Goal: Task Accomplishment & Management: Complete application form

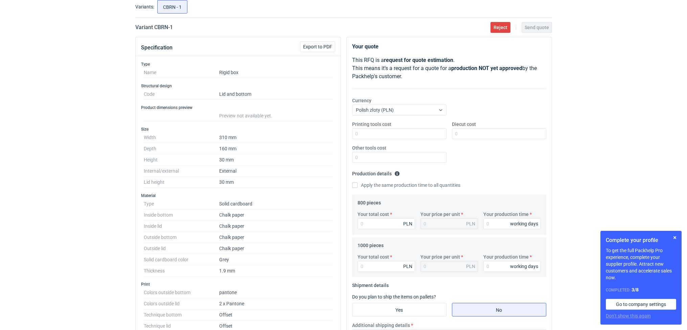
scroll to position [33, 0]
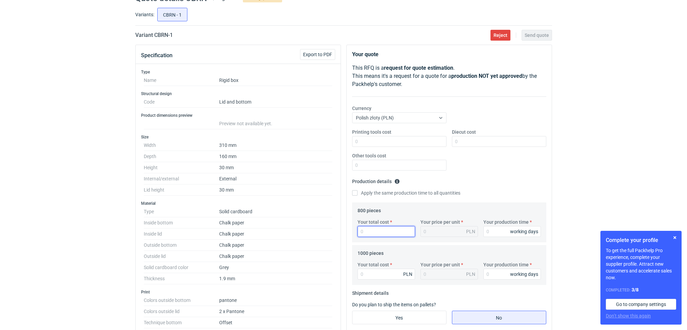
click at [373, 236] on input "Your total cost" at bounding box center [387, 231] width 58 height 11
type input "785"
type input "0.98"
type input "7850"
type input "9.81"
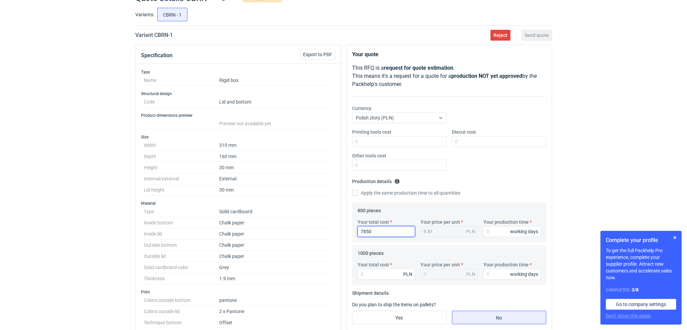
type input "7850"
click at [369, 275] on input "Your total cost" at bounding box center [387, 274] width 58 height 11
type input "8"
type input "0.01"
type input "87"
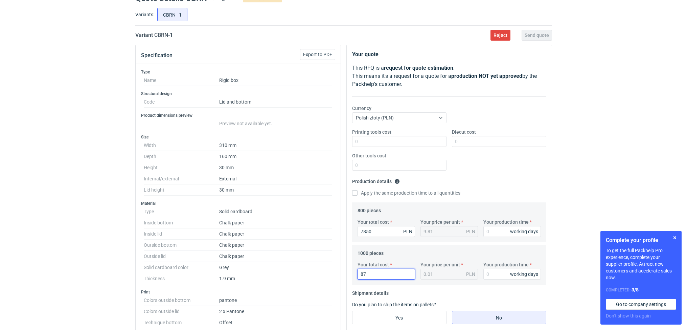
type input "0.09"
type input "8750"
type input "8.75"
type input "8750"
click at [497, 232] on input "Your production time" at bounding box center [513, 231] width 58 height 11
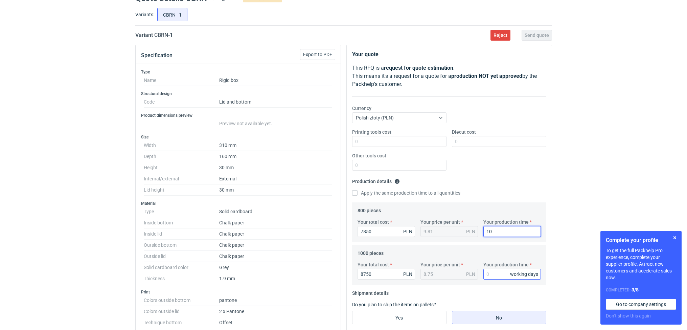
type input "10"
click at [489, 277] on input "Your production time" at bounding box center [513, 274] width 58 height 11
type input "12"
click at [468, 144] on input "Diecut cost" at bounding box center [499, 141] width 94 height 11
type input "5000"
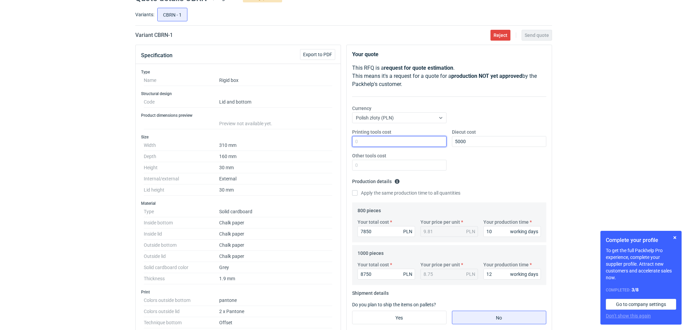
click at [429, 144] on input "Printing tools cost" at bounding box center [399, 141] width 94 height 11
type input "0"
click at [378, 169] on input "Other tools cost" at bounding box center [399, 165] width 94 height 11
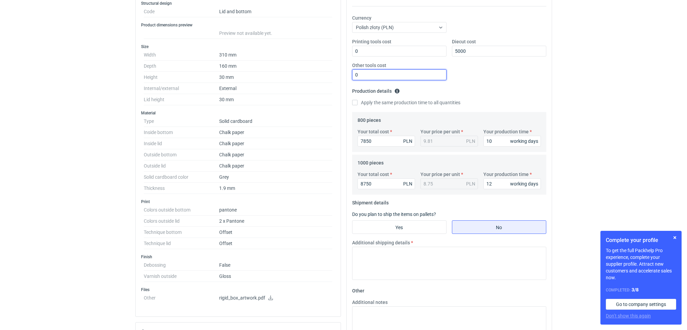
scroll to position [185, 0]
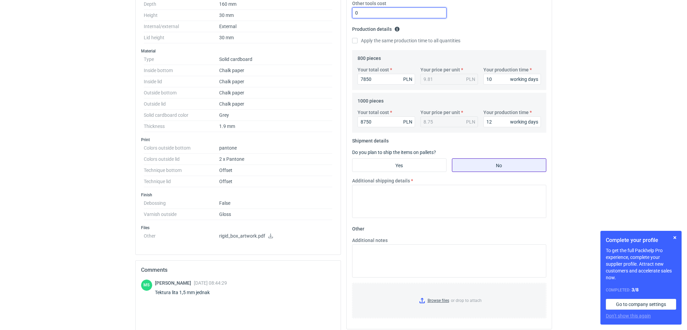
type input "0"
click at [487, 167] on input "No" at bounding box center [500, 165] width 94 height 13
radio input "true"
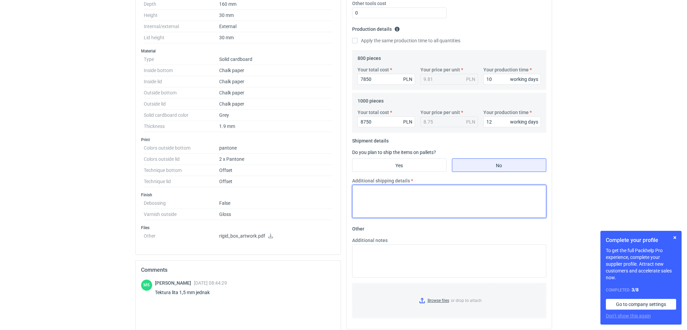
click at [437, 204] on textarea "Additional shipping details" at bounding box center [449, 201] width 194 height 33
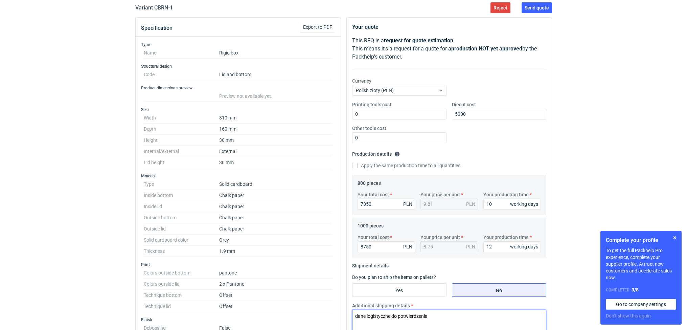
scroll to position [0, 0]
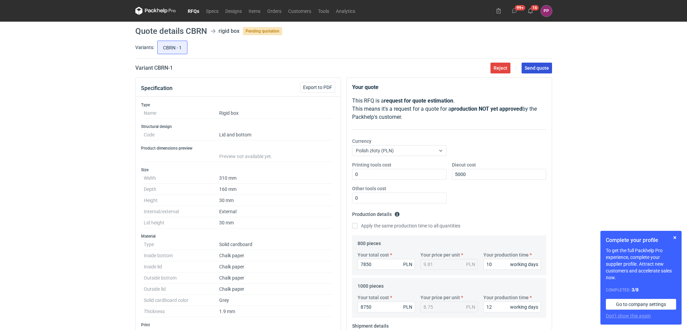
type textarea "dane logistyczne do potwierdzenia"
click at [534, 66] on span "Send quote" at bounding box center [537, 68] width 24 height 5
